Goal: Task Accomplishment & Management: Complete application form

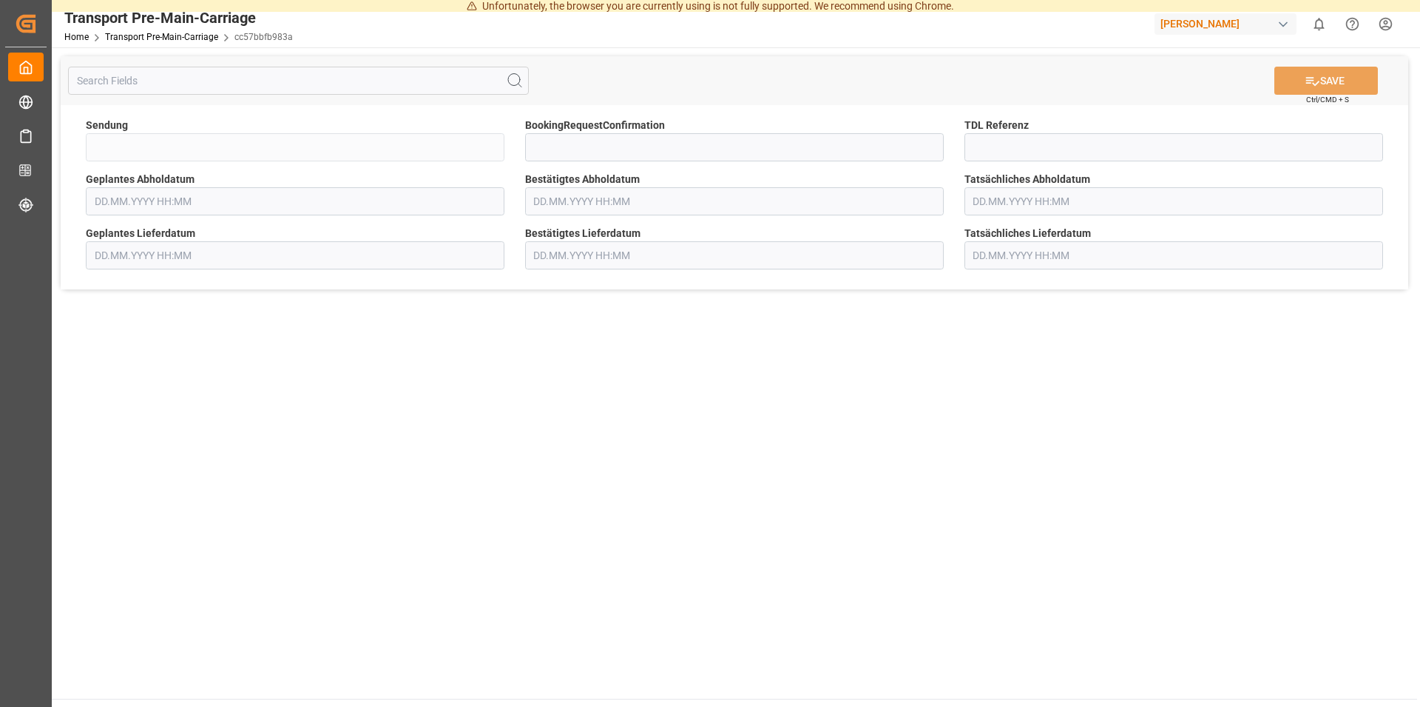
type input "QKA25-011027"
type input "[DATE] 00:00"
click at [994, 149] on input at bounding box center [1174, 147] width 419 height 28
type input "36530"
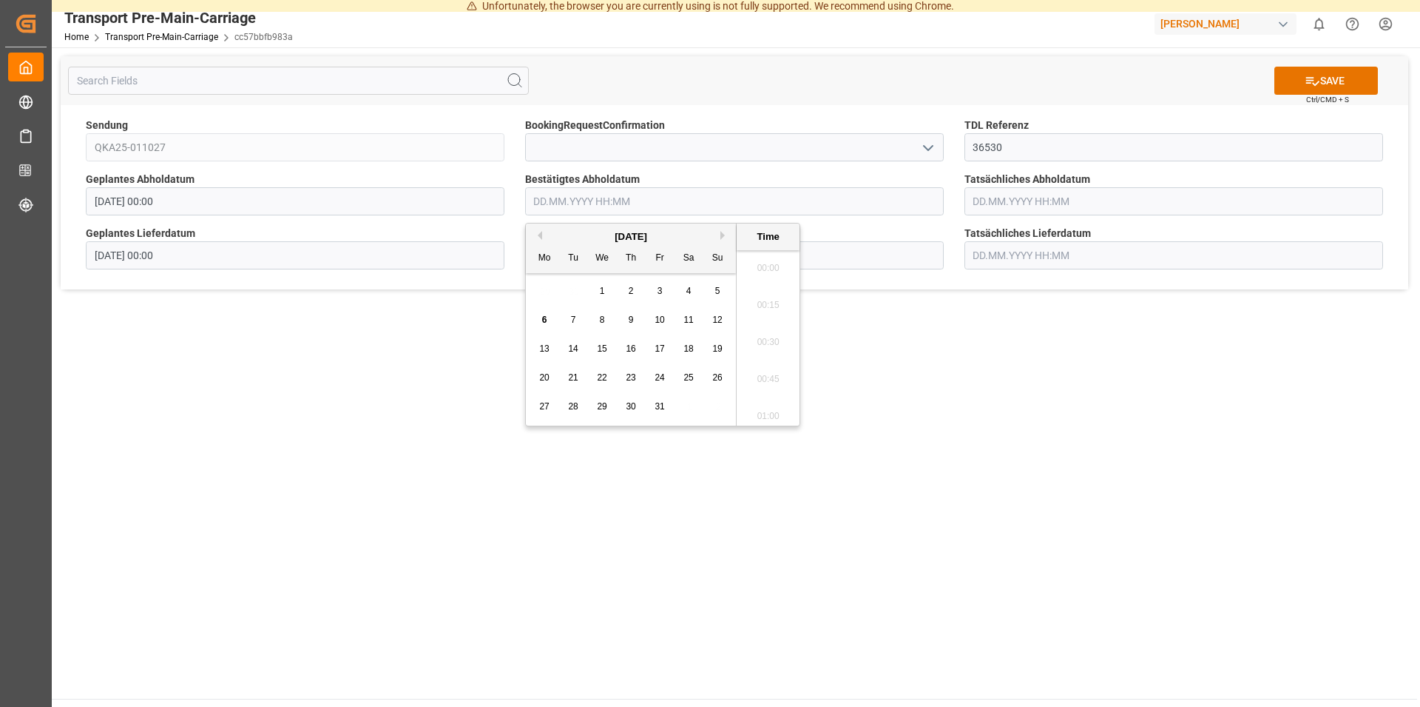
scroll to position [1558, 0]
click at [539, 349] on div "13" at bounding box center [545, 349] width 18 height 18
click at [764, 413] on li "11:30" at bounding box center [768, 412] width 63 height 37
type input "[DATE] 11:30"
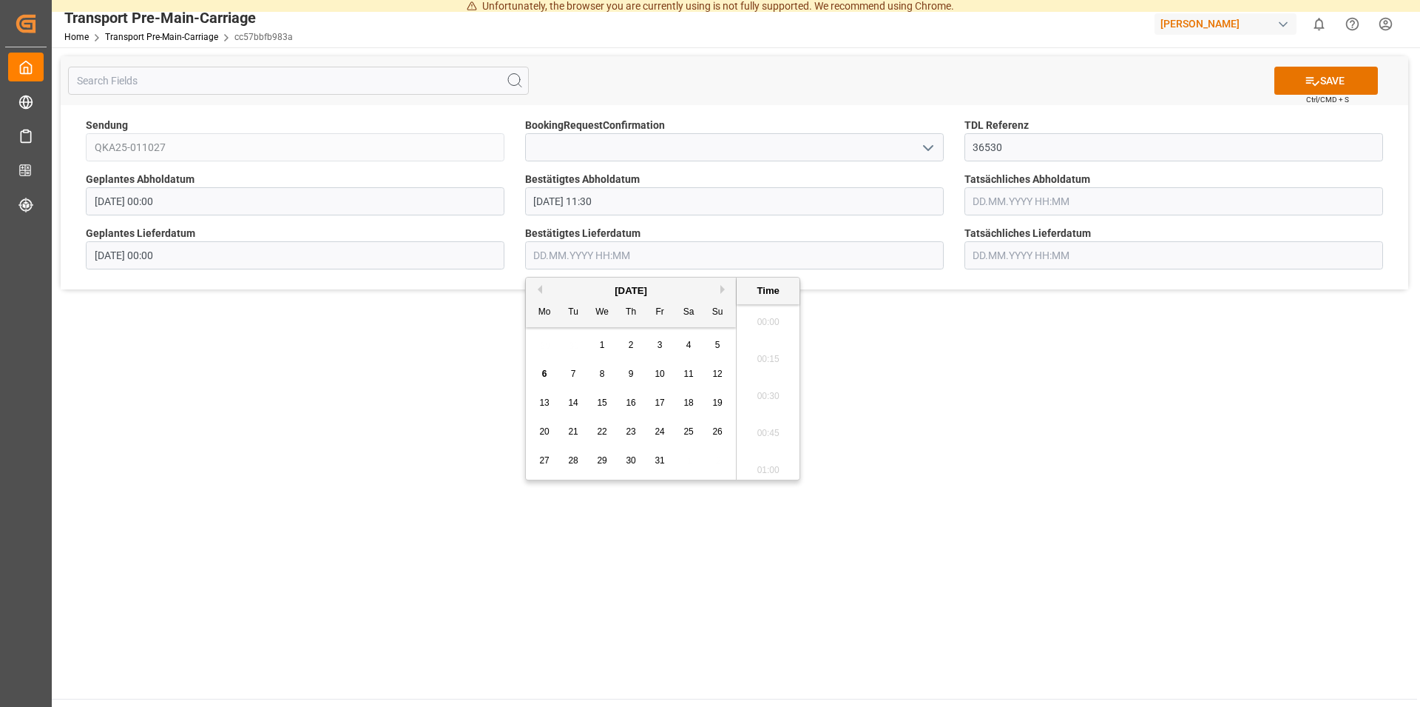
click at [668, 257] on input "text" at bounding box center [734, 255] width 419 height 28
click at [602, 405] on span "15" at bounding box center [602, 402] width 10 height 10
click at [743, 450] on li "13:00" at bounding box center [768, 448] width 63 height 37
type input "[DATE] 13:00"
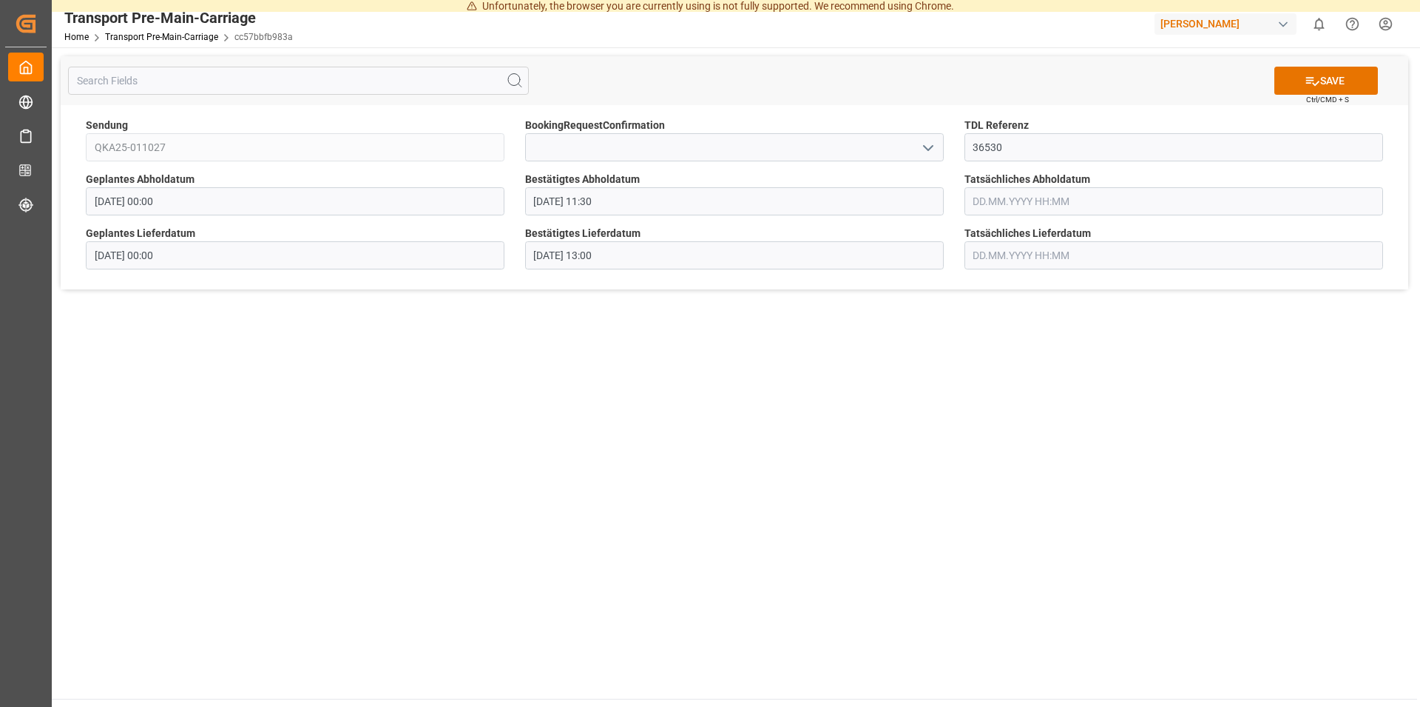
drag, startPoint x: 748, startPoint y: 503, endPoint x: 802, endPoint y: 415, distance: 103.3
click at [749, 500] on main "SAVE Ctrl/CMD + S Sendung QKA25-011027 BookingRequestConfirmation TDL Referenz …" at bounding box center [735, 372] width 1366 height 651
click at [1342, 76] on button "SAVE" at bounding box center [1327, 81] width 104 height 28
